Goal: Find specific page/section: Find specific page/section

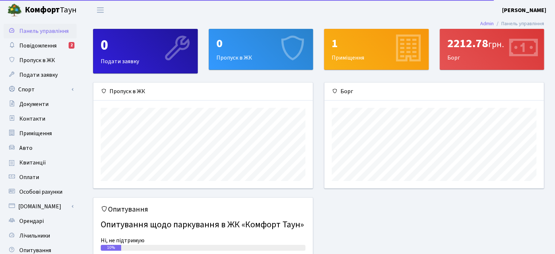
scroll to position [105, 219]
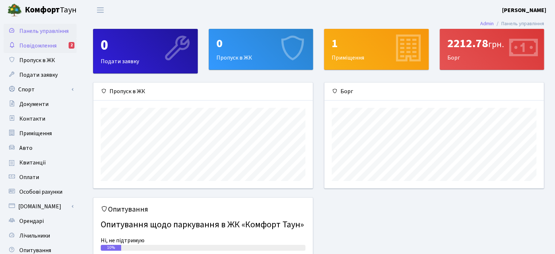
click at [44, 45] on span "Повідомлення" at bounding box center [37, 46] width 37 height 8
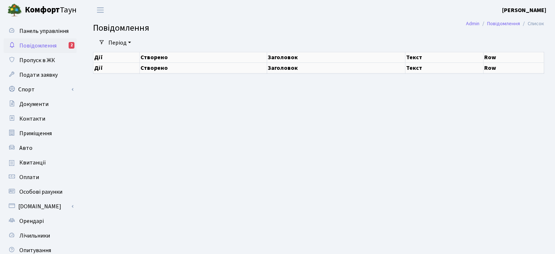
select select "25"
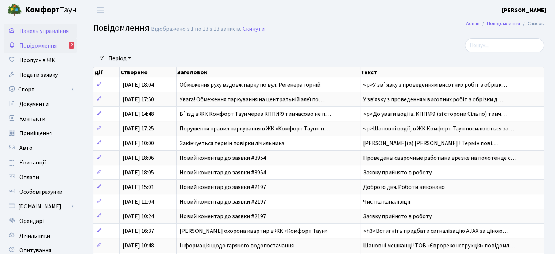
click at [52, 31] on span "Панель управління" at bounding box center [43, 31] width 49 height 8
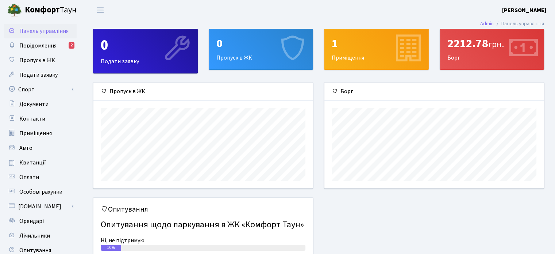
scroll to position [105, 219]
click at [36, 46] on span "Повідомлення" at bounding box center [37, 46] width 37 height 8
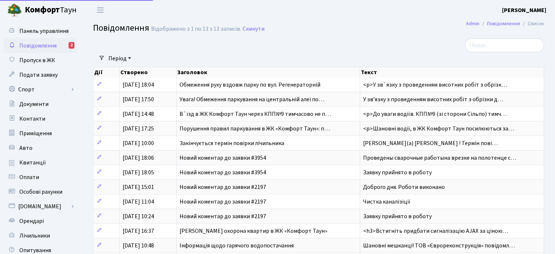
select select "25"
